Goal: Task Accomplishment & Management: Manage account settings

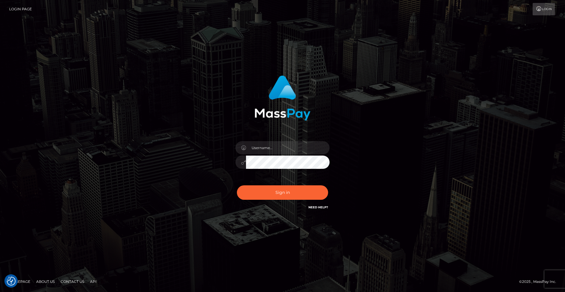
click at [15, 11] on link "Login Page" at bounding box center [20, 9] width 23 height 12
click at [303, 143] on input "text" at bounding box center [288, 147] width 84 height 13
type input "ktucker842813@gmail.com"
click at [237, 185] on button "Sign in" at bounding box center [282, 192] width 91 height 14
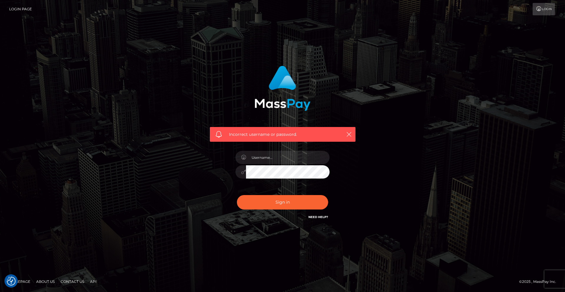
click at [548, 11] on link "Login" at bounding box center [543, 9] width 22 height 12
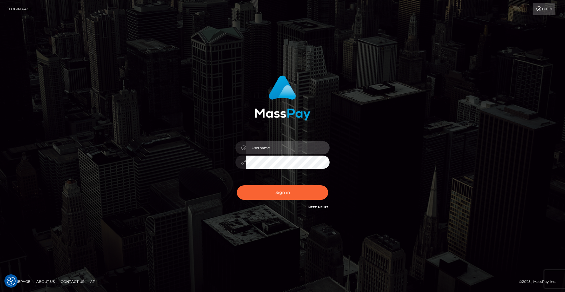
click at [254, 150] on input "text" at bounding box center [288, 147] width 84 height 13
type input "ktucker842813@gmail.com"
click at [237, 185] on button "Sign in" at bounding box center [282, 192] width 91 height 14
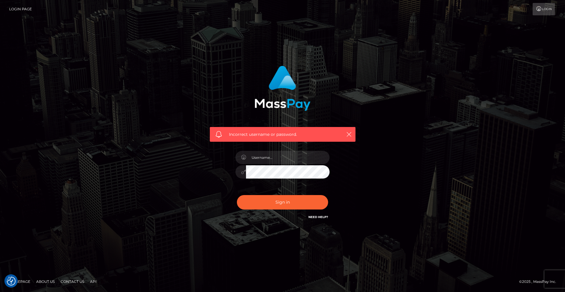
click at [549, 10] on link "Login" at bounding box center [543, 9] width 22 height 12
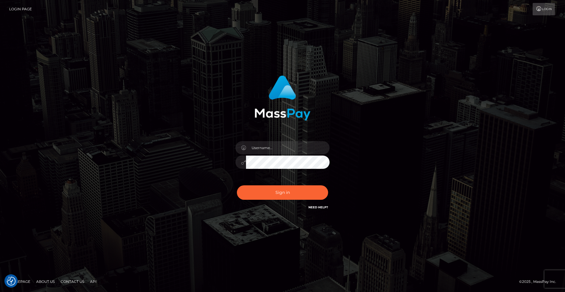
drag, startPoint x: 308, startPoint y: 209, endPoint x: 310, endPoint y: 206, distance: 3.5
click at [308, 208] on div "Sign in" at bounding box center [282, 143] width 154 height 144
click at [311, 206] on link "Need Help?" at bounding box center [318, 207] width 20 height 4
click at [259, 229] on div "Sign in" at bounding box center [282, 146] width 565 height 238
click at [258, 228] on div "Sign in" at bounding box center [282, 146] width 565 height 238
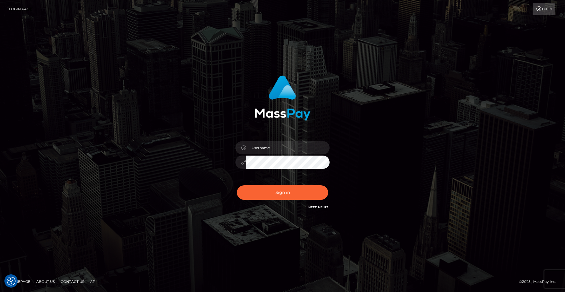
click at [258, 228] on div "Sign in" at bounding box center [282, 146] width 565 height 238
click at [29, 9] on link "Login Page" at bounding box center [20, 9] width 23 height 12
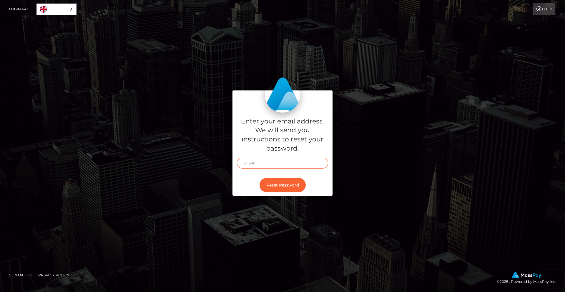
click at [264, 165] on input "text" at bounding box center [282, 162] width 91 height 11
type input "ktucker842813@gmail.com"
click at [270, 185] on button "Reset Password" at bounding box center [282, 185] width 46 height 14
